Goal: Information Seeking & Learning: Learn about a topic

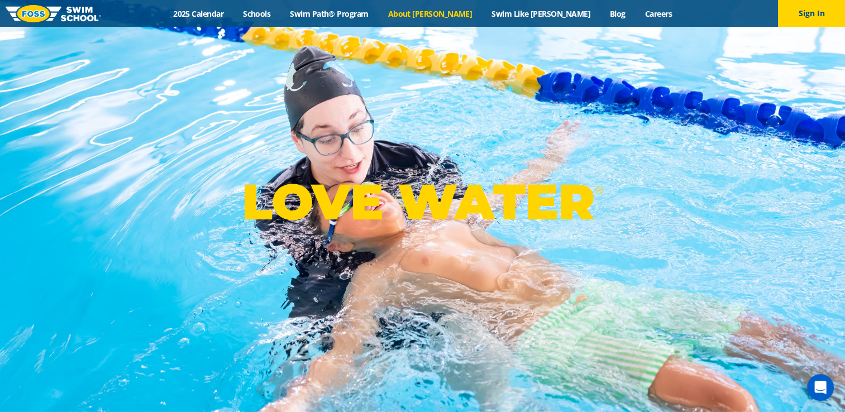
click at [456, 11] on link "About [PERSON_NAME]" at bounding box center [430, 13] width 104 height 11
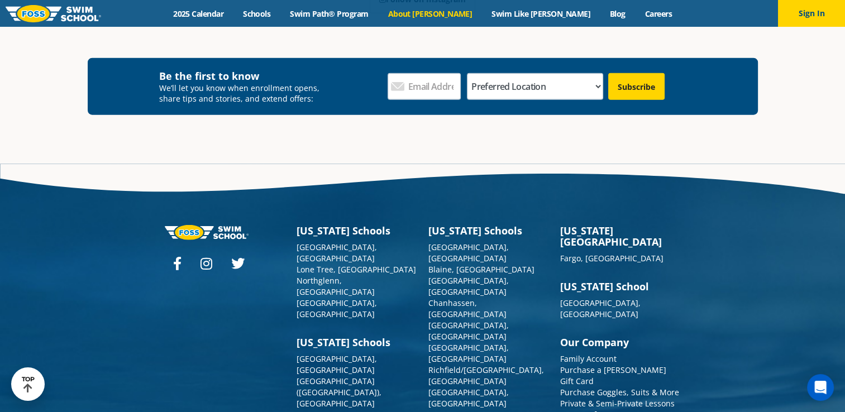
scroll to position [2964, 0]
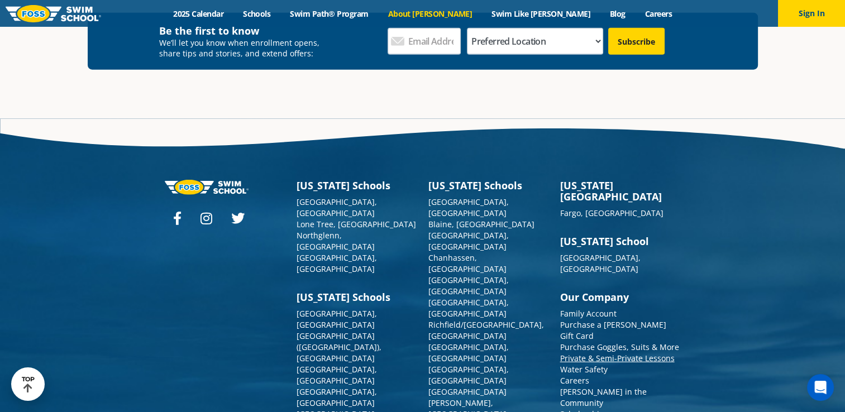
click at [589, 353] on link "Private & Semi-Private Lessons" at bounding box center [617, 358] width 114 height 11
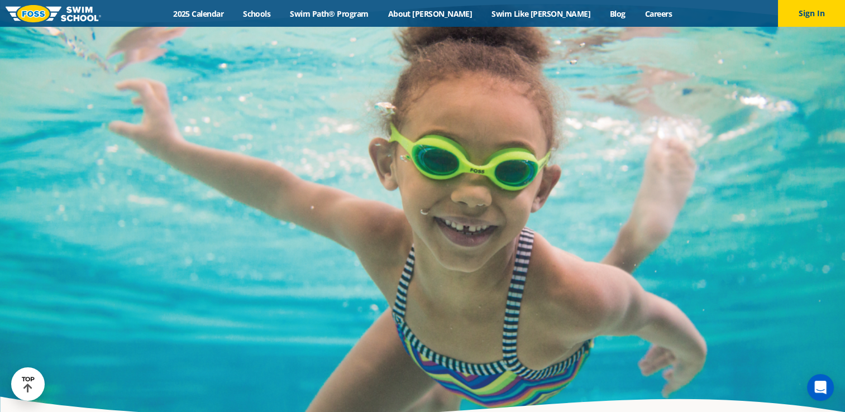
scroll to position [767, 0]
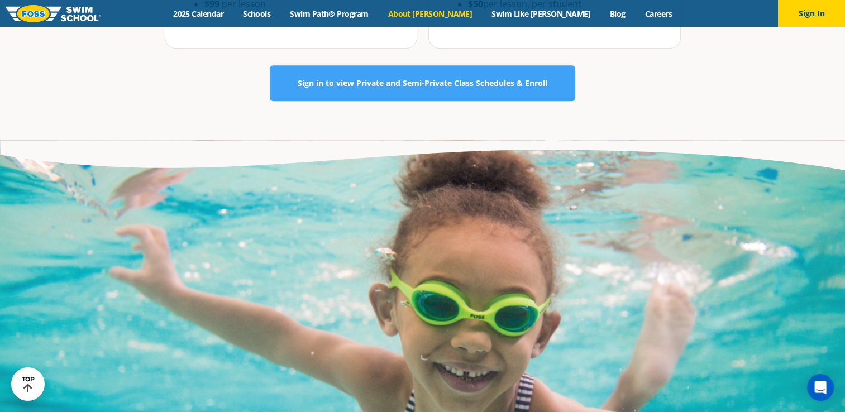
click at [445, 10] on link "About [PERSON_NAME]" at bounding box center [430, 13] width 104 height 11
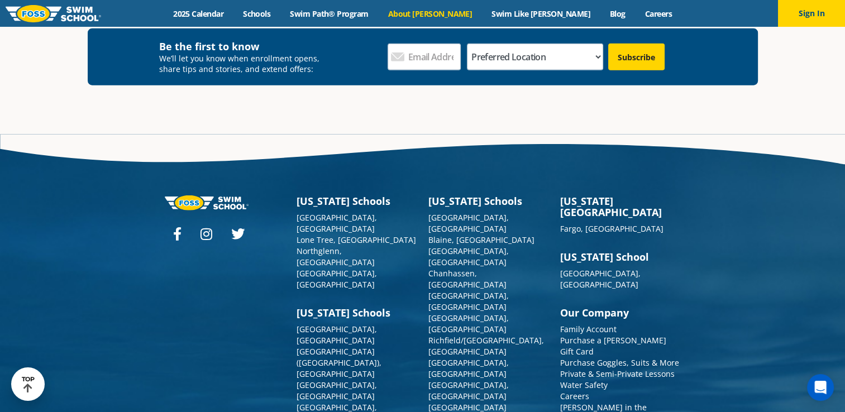
scroll to position [2964, 0]
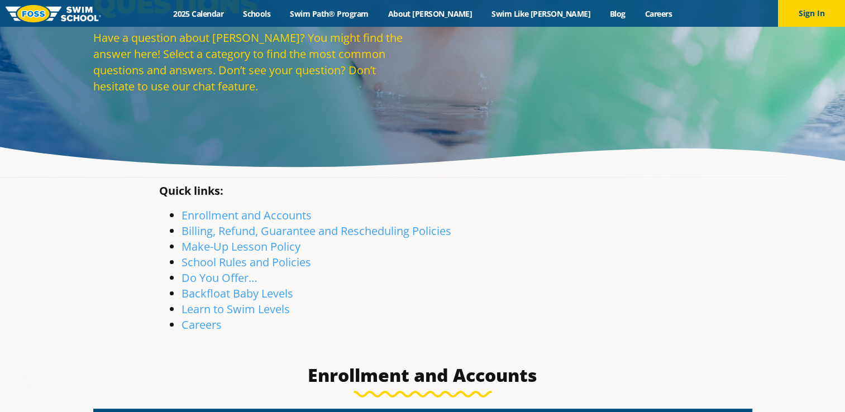
scroll to position [112, 0]
click at [208, 323] on link "Careers" at bounding box center [201, 324] width 40 height 15
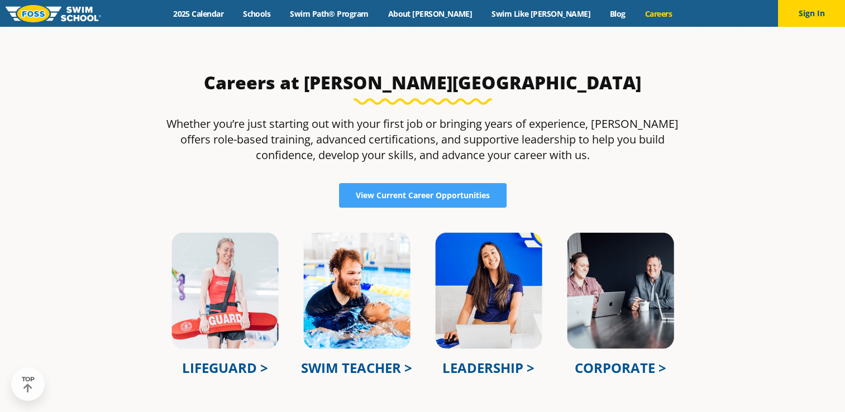
scroll to position [279, 0]
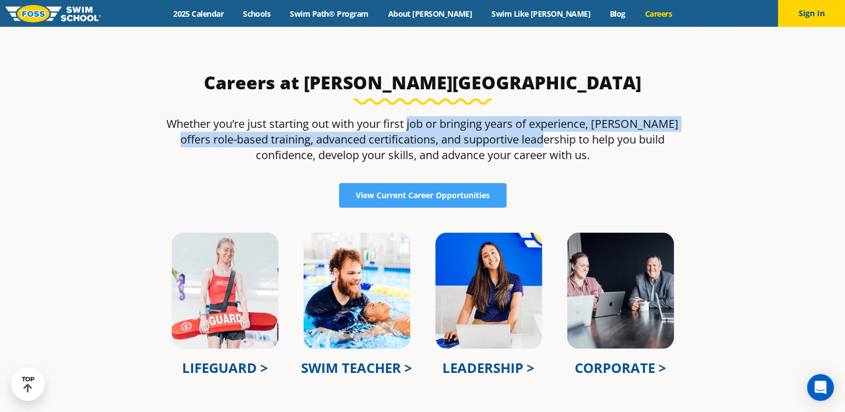
drag, startPoint x: 408, startPoint y: 128, endPoint x: 531, endPoint y: 142, distance: 124.1
click at [531, 142] on p "Whether you’re just starting out with your first job or bringing years of exper…" at bounding box center [422, 139] width 527 height 47
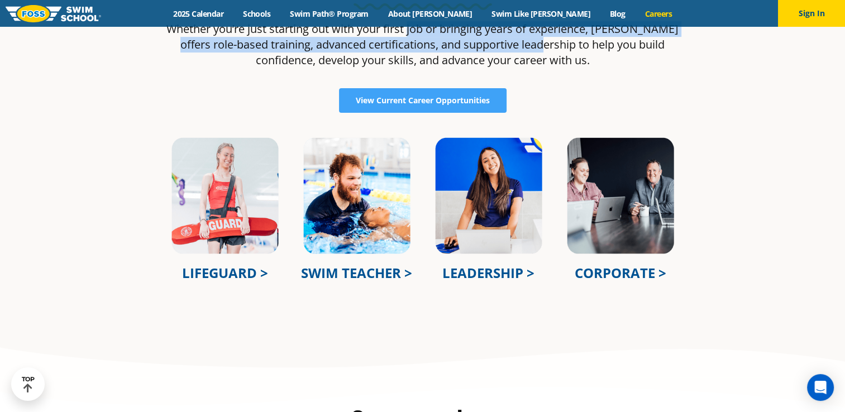
scroll to position [391, 0]
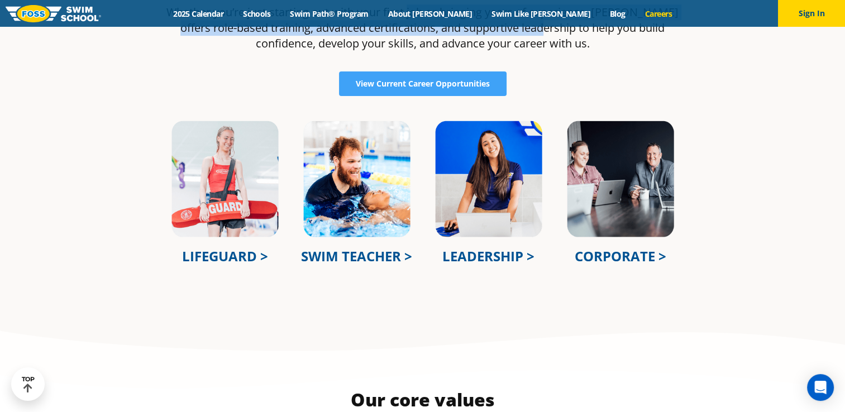
click at [377, 256] on link "SWIM TEACHER >" at bounding box center [356, 256] width 111 height 18
